Goal: Find contact information: Find contact information

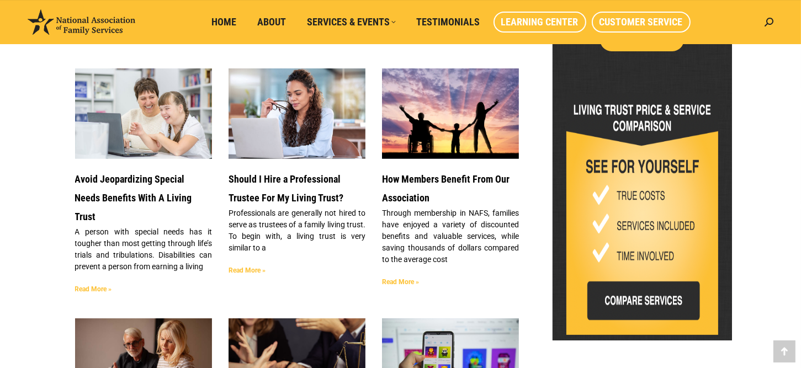
drag, startPoint x: 0, startPoint y: 0, endPoint x: 642, endPoint y: 18, distance: 641.9
click at [642, 18] on span "Customer Service" at bounding box center [641, 22] width 83 height 12
click at [635, 26] on span "Customer Service" at bounding box center [641, 22] width 83 height 12
click at [641, 26] on span "Customer Service" at bounding box center [641, 22] width 83 height 12
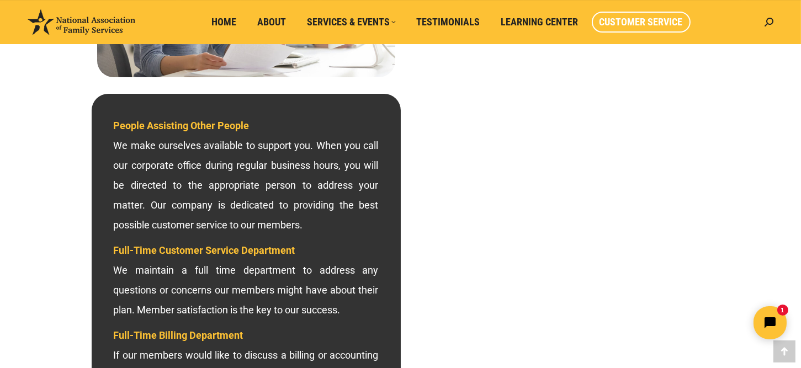
scroll to position [276, 0]
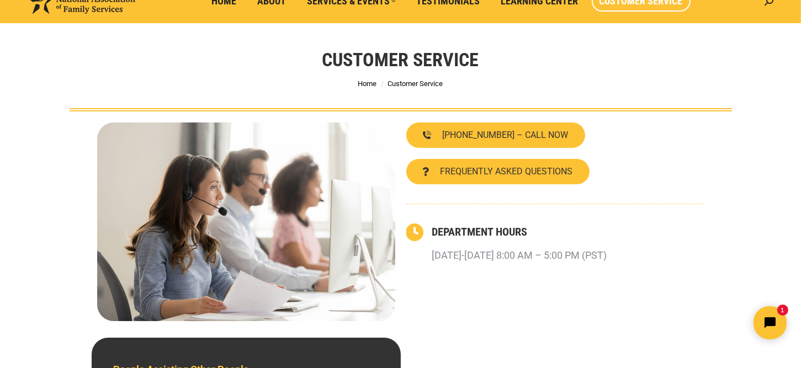
scroll to position [0, 0]
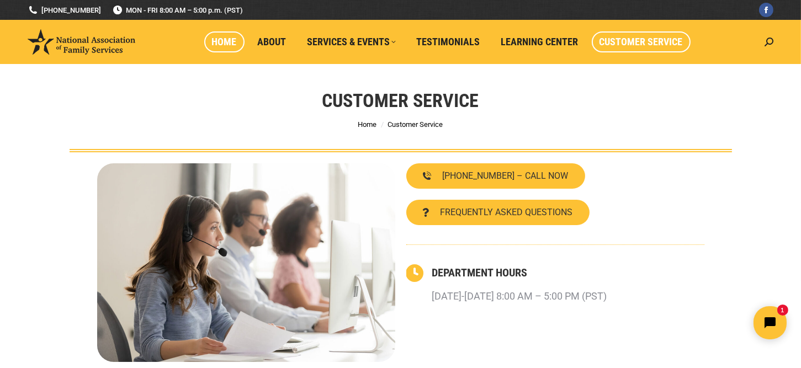
click at [226, 40] on span "Home" at bounding box center [224, 42] width 25 height 12
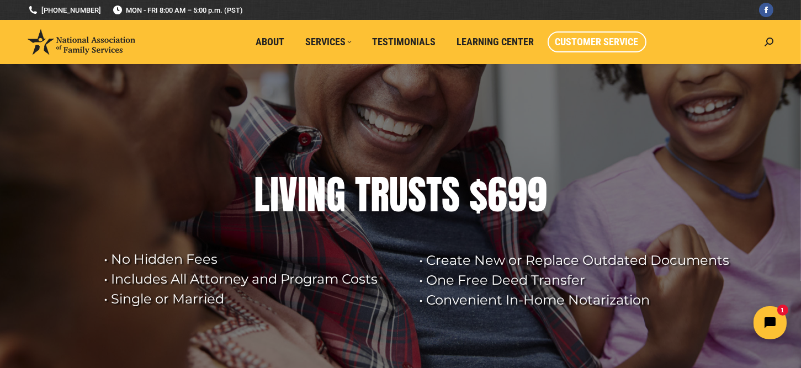
click at [600, 44] on span "Customer Service" at bounding box center [596, 42] width 83 height 12
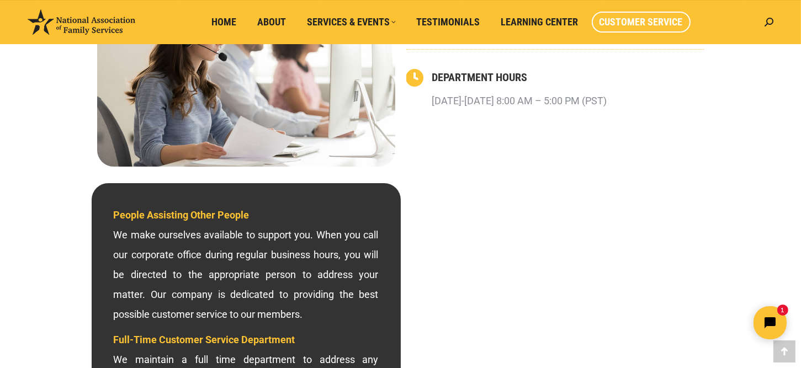
scroll to position [184, 0]
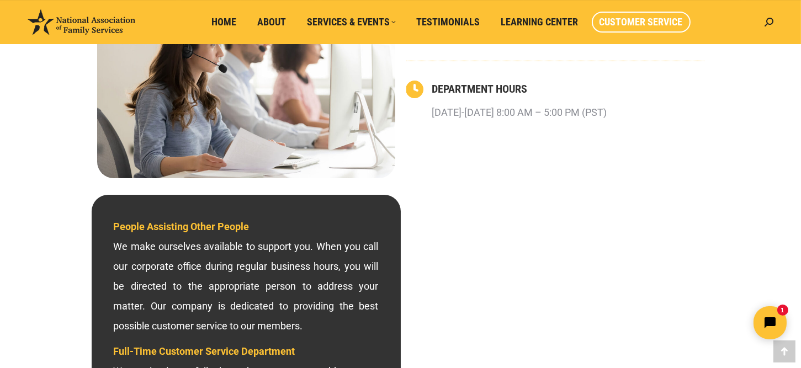
click at [568, 168] on div "800-585-3550 – CALL NOW FREQUENTLY ASKED QUESTIONS DEPARTMENT HOURS Monday-Frid…" at bounding box center [555, 79] width 309 height 210
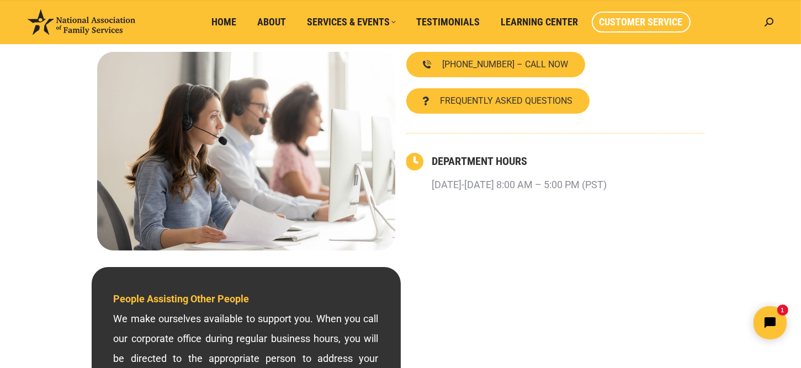
scroll to position [0, 0]
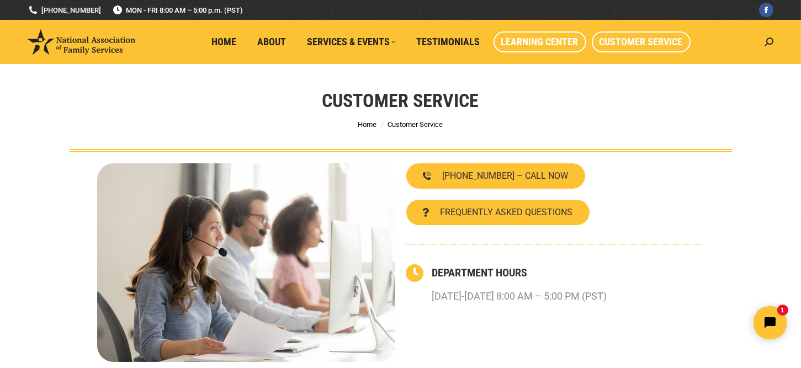
click at [555, 38] on span "Learning Center" at bounding box center [539, 42] width 77 height 12
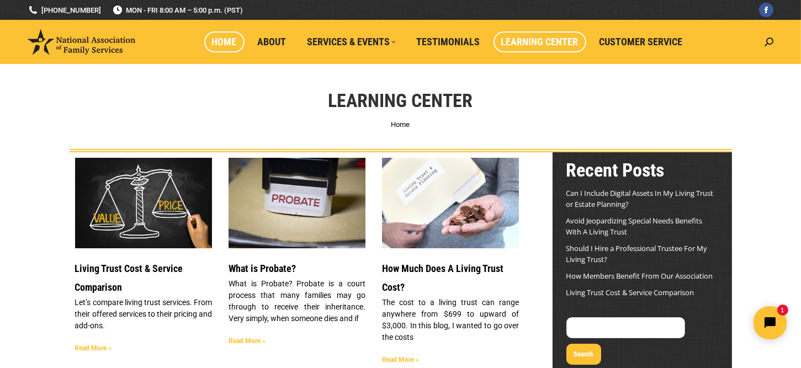
drag, startPoint x: 216, startPoint y: 39, endPoint x: 232, endPoint y: 54, distance: 21.5
click at [217, 39] on span "Home" at bounding box center [224, 42] width 25 height 12
